Goal: Information Seeking & Learning: Learn about a topic

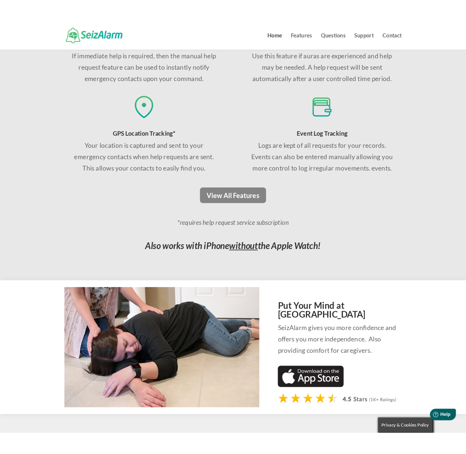
scroll to position [498, 0]
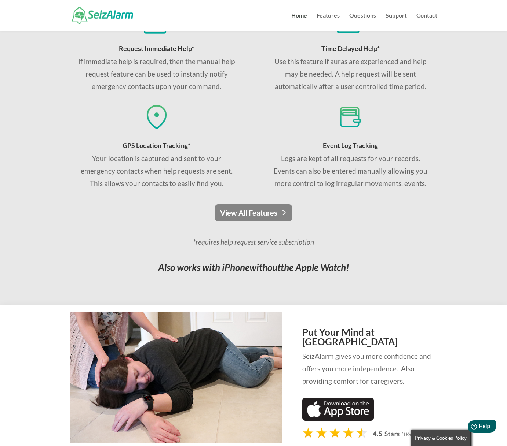
click at [263, 214] on link "View All Features" at bounding box center [253, 213] width 77 height 17
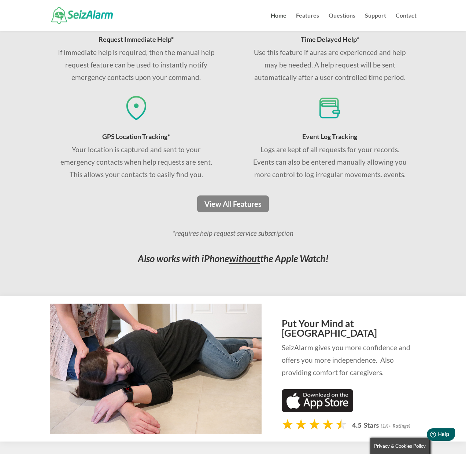
scroll to position [461, 0]
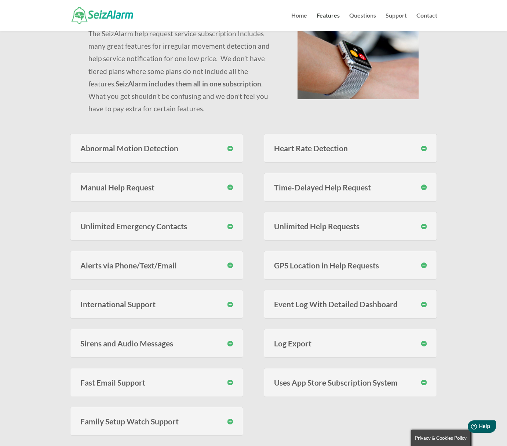
scroll to position [86, 0]
click at [231, 186] on h3 "Manual Help Request" at bounding box center [156, 188] width 153 height 8
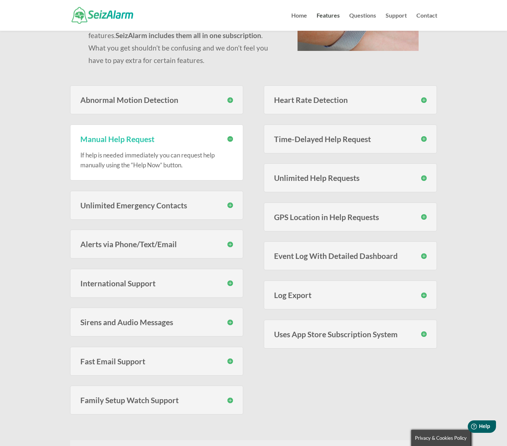
scroll to position [138, 0]
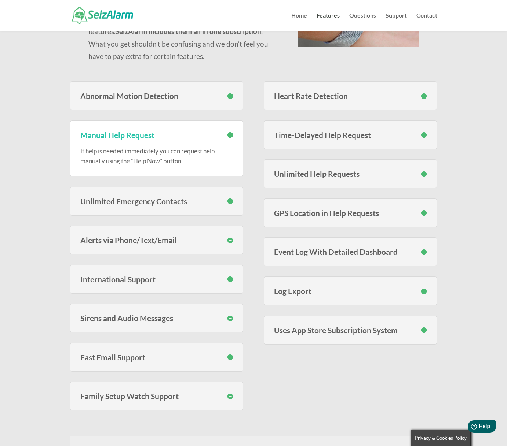
click at [229, 202] on h3 "Unlimited Emergency Contacts" at bounding box center [156, 202] width 153 height 8
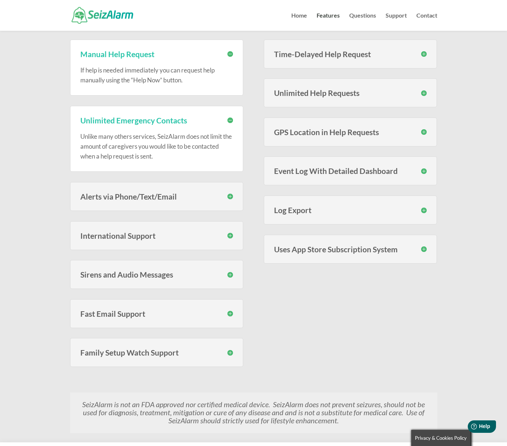
scroll to position [221, 0]
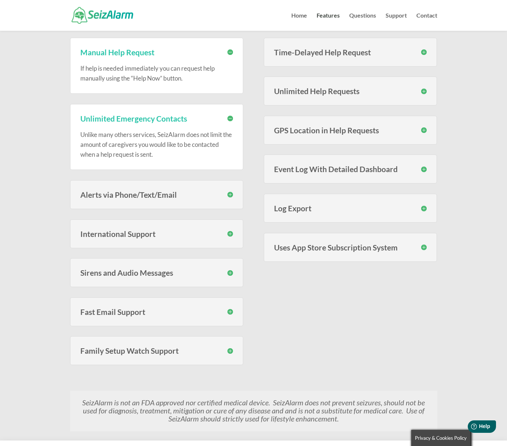
click at [229, 195] on h3 "Alerts via Phone/Text/Email" at bounding box center [156, 195] width 153 height 8
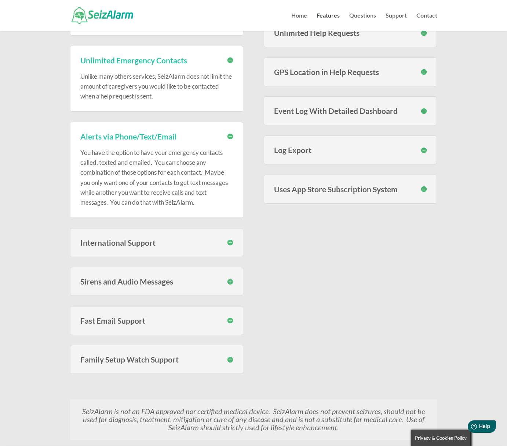
scroll to position [328, 0]
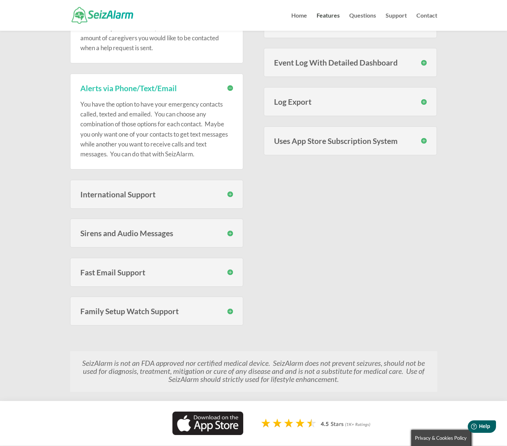
click at [229, 232] on h3 "Sirens and Audio Messages" at bounding box center [156, 233] width 153 height 8
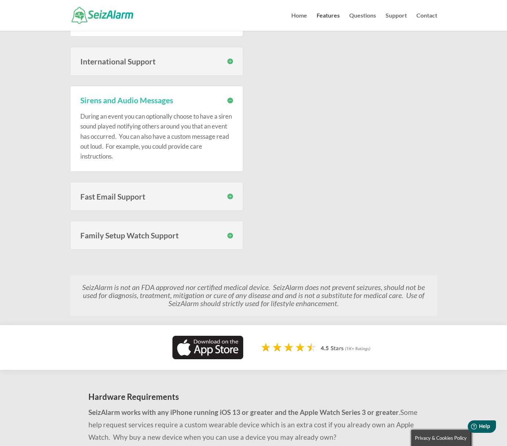
scroll to position [462, 0]
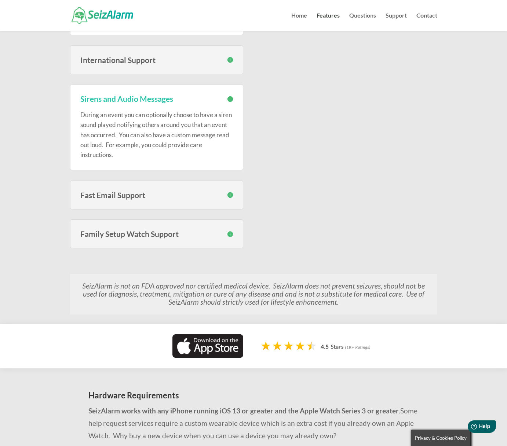
click at [230, 194] on h3 "Fast Email Support" at bounding box center [156, 195] width 153 height 8
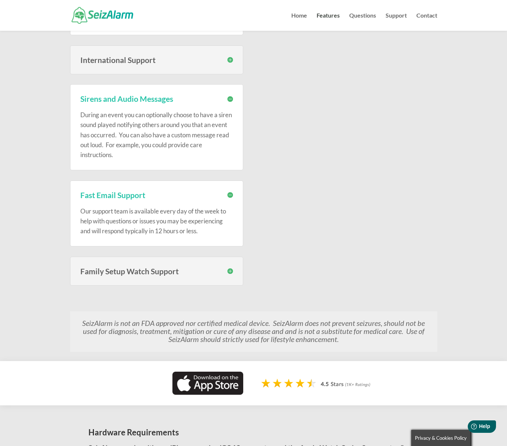
click at [231, 194] on h3 "Fast Email Support" at bounding box center [156, 195] width 153 height 8
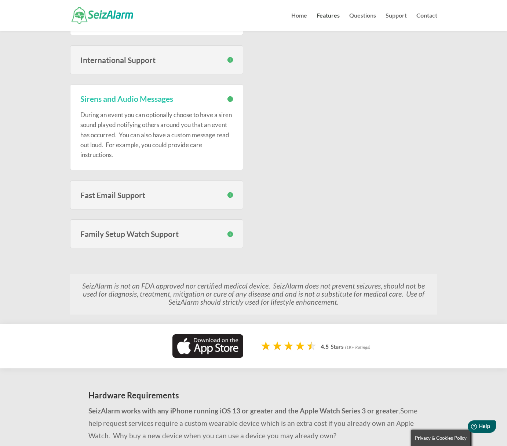
click at [231, 233] on h3 "Family Setup Watch Support" at bounding box center [156, 234] width 153 height 8
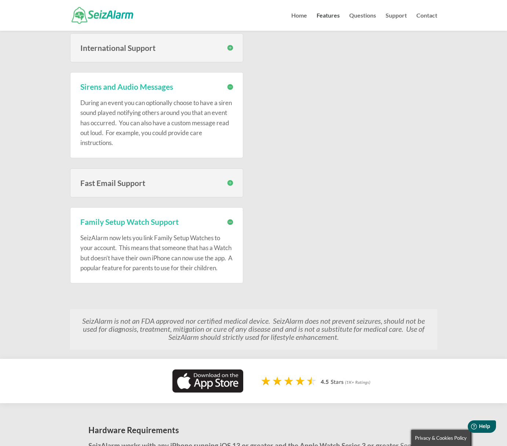
scroll to position [474, 0]
click at [230, 221] on h3 "Family Setup Watch Support" at bounding box center [156, 222] width 153 height 8
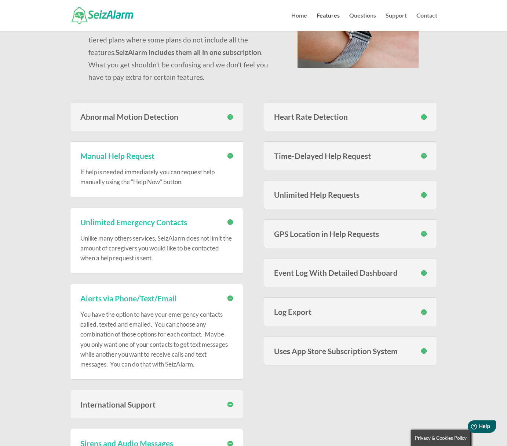
scroll to position [116, 0]
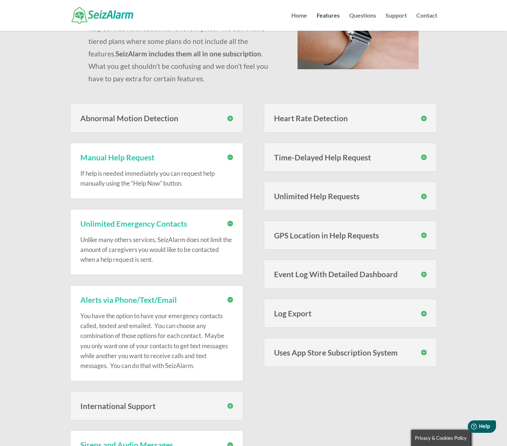
click at [424, 119] on h3 "Heart Rate Detection" at bounding box center [350, 118] width 153 height 8
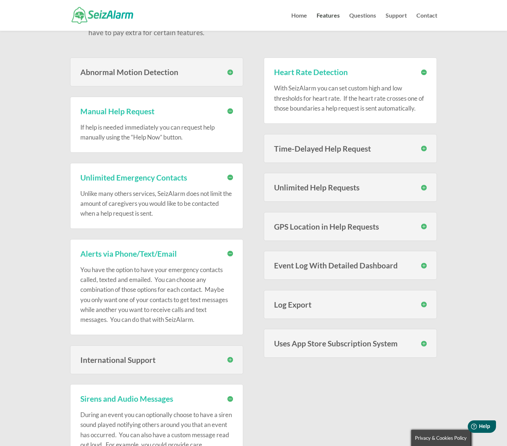
scroll to position [165, 0]
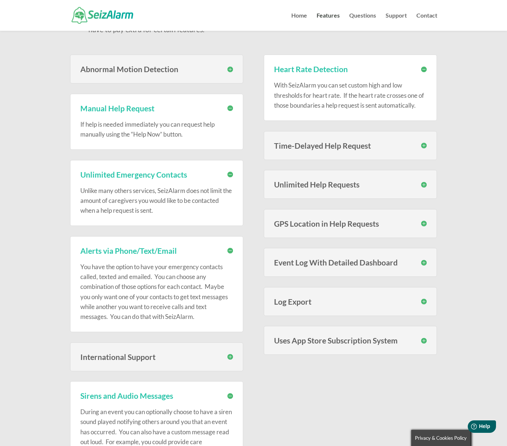
click at [424, 146] on h3 "Time-Delayed Help Request" at bounding box center [350, 146] width 153 height 8
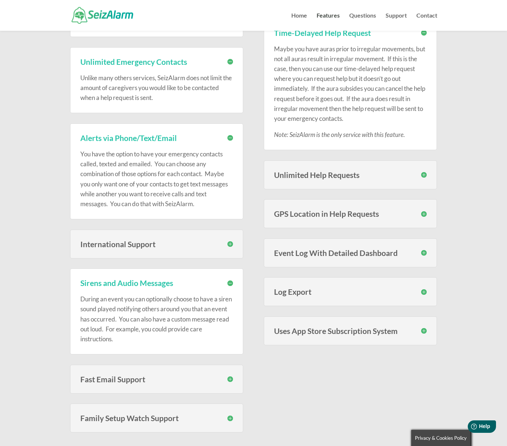
scroll to position [280, 0]
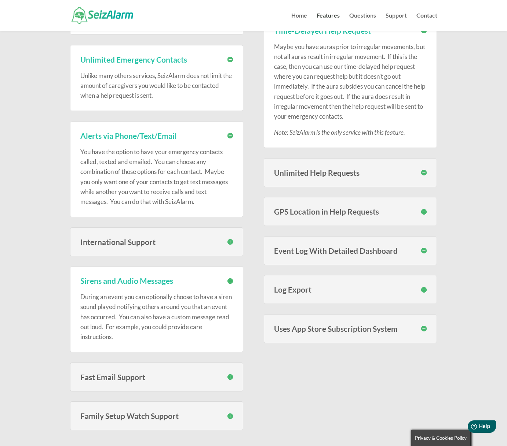
click at [424, 172] on h3 "Unlimited Help Requests" at bounding box center [350, 173] width 153 height 8
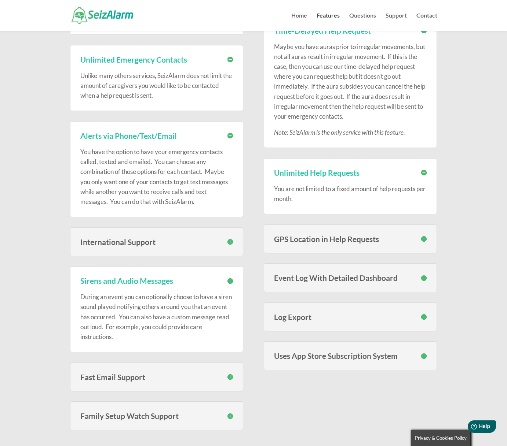
click at [424, 173] on h3 "Unlimited Help Requests" at bounding box center [350, 173] width 153 height 8
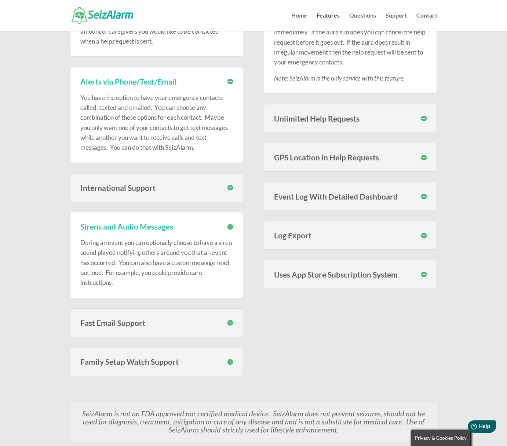
scroll to position [335, 0]
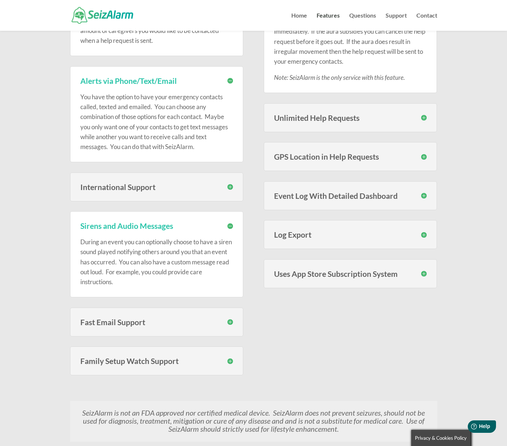
click at [426, 155] on h3 "GPS Location in Help Requests" at bounding box center [350, 157] width 153 height 8
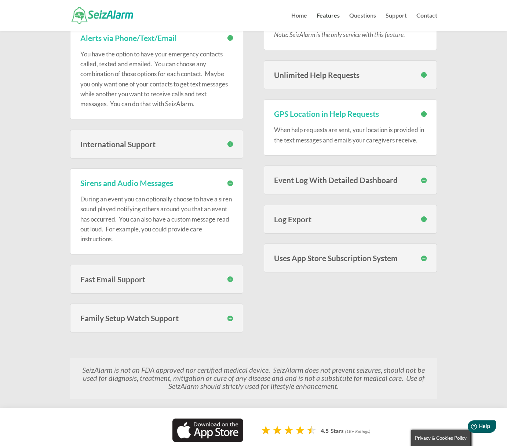
scroll to position [379, 0]
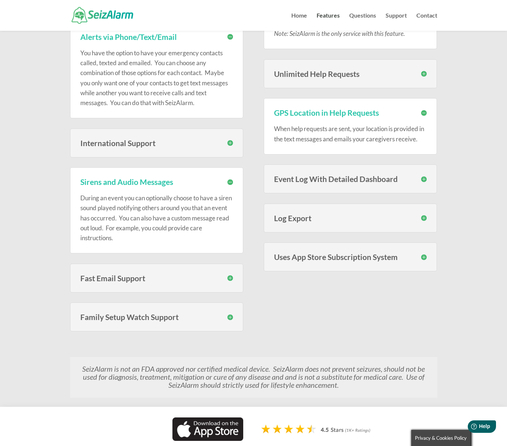
click at [423, 176] on h3 "Event Log With Detailed Dashboard" at bounding box center [350, 179] width 153 height 8
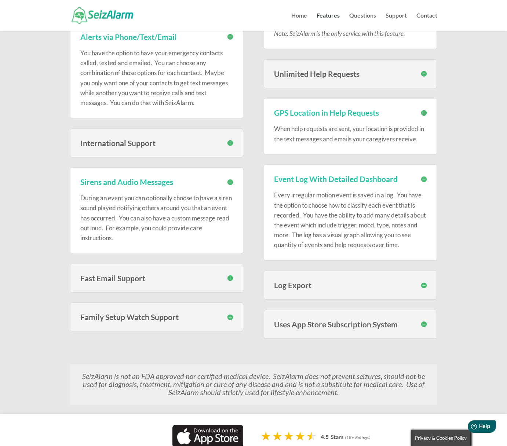
click at [422, 284] on h3 "Log Export" at bounding box center [350, 286] width 153 height 8
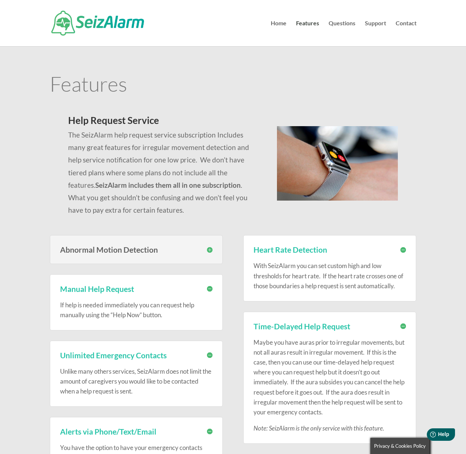
scroll to position [0, 0]
